Goal: Information Seeking & Learning: Learn about a topic

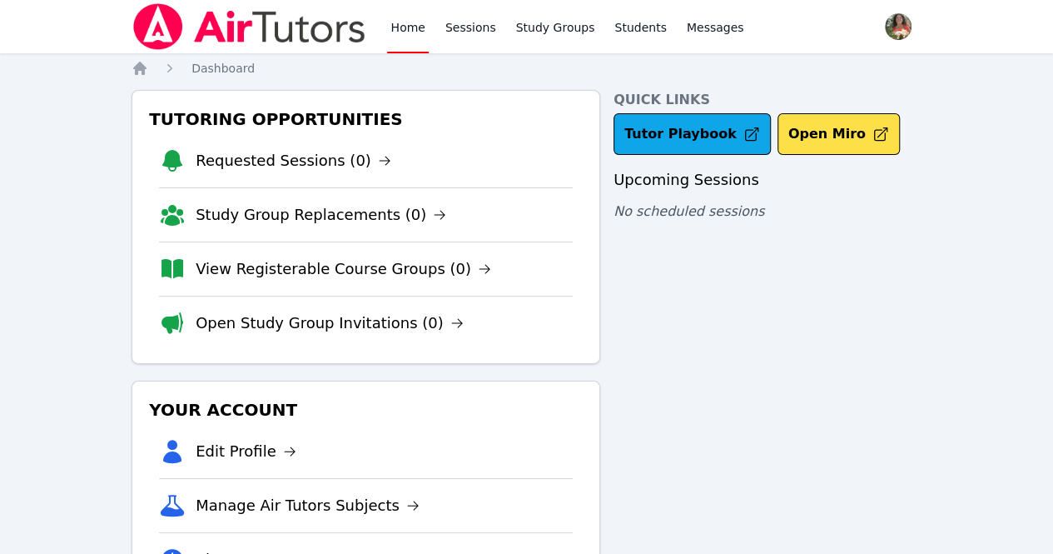
drag, startPoint x: 0, startPoint y: 0, endPoint x: 270, endPoint y: 2, distance: 269.7
click at [270, 2] on div at bounding box center [250, 26] width 236 height 53
click at [343, 269] on link "View Registerable Course Groups (0)" at bounding box center [344, 268] width 296 height 23
